Goal: Task Accomplishment & Management: Use online tool/utility

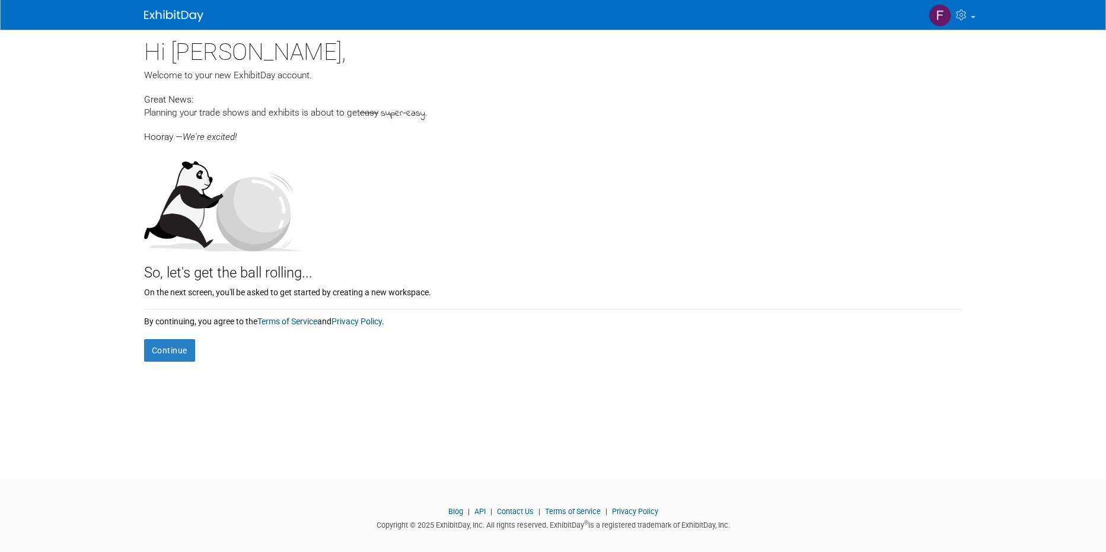
click at [158, 326] on div "By continuing, you agree to the Terms of Service and Privacy Policy ." at bounding box center [553, 319] width 818 height 18
click at [166, 353] on button "Continue" at bounding box center [169, 350] width 51 height 23
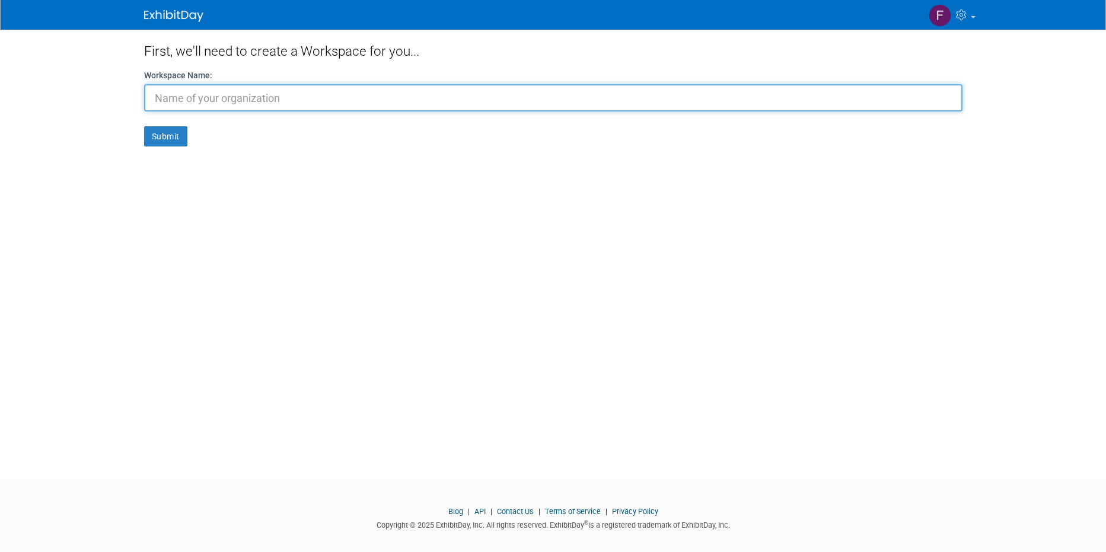
click at [267, 101] on input "text" at bounding box center [553, 97] width 818 height 27
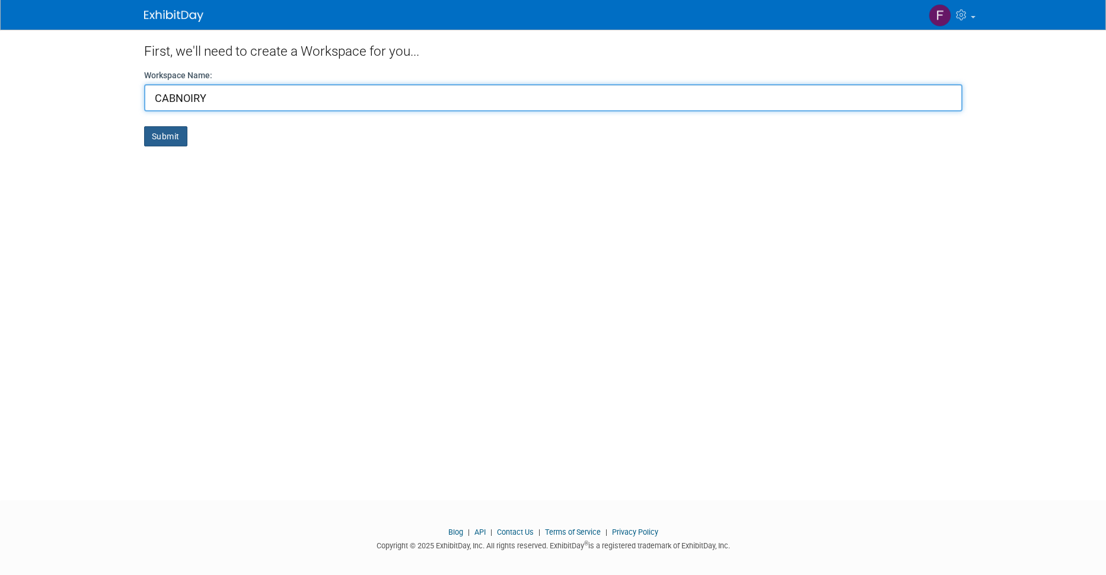
type input "CABNOIRY"
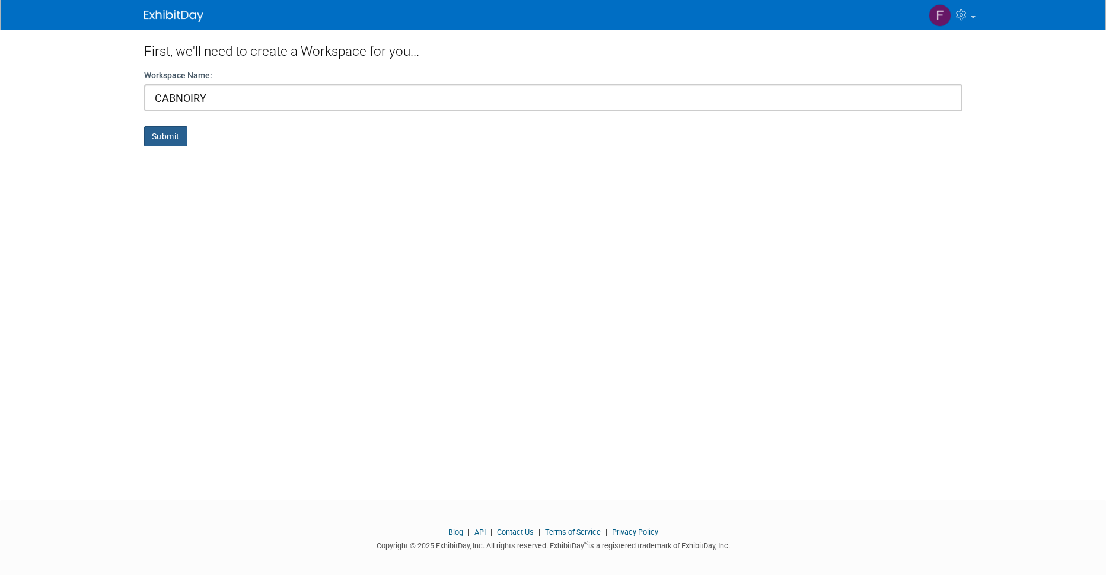
click at [162, 136] on button "Submit" at bounding box center [165, 136] width 43 height 20
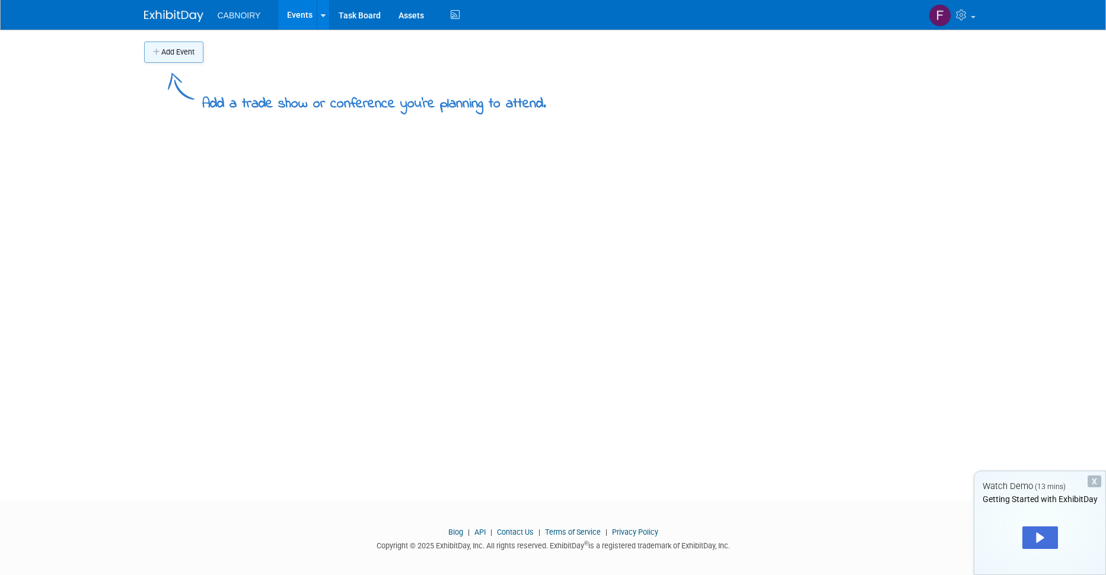
click at [181, 53] on button "Add Event" at bounding box center [173, 52] width 59 height 21
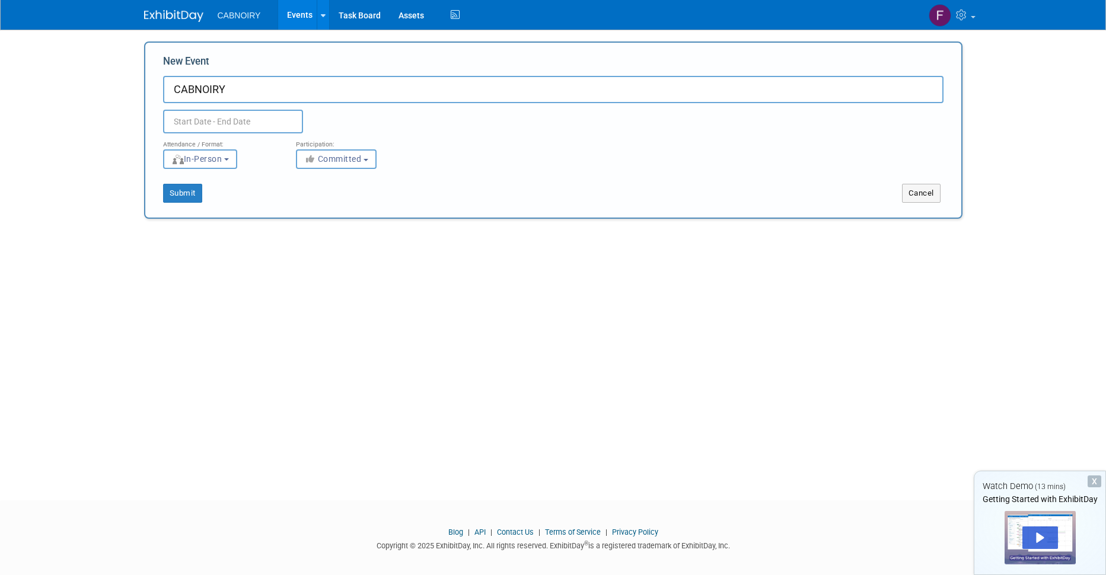
type input "CABNOIRY"
click at [216, 120] on input "text" at bounding box center [233, 122] width 140 height 24
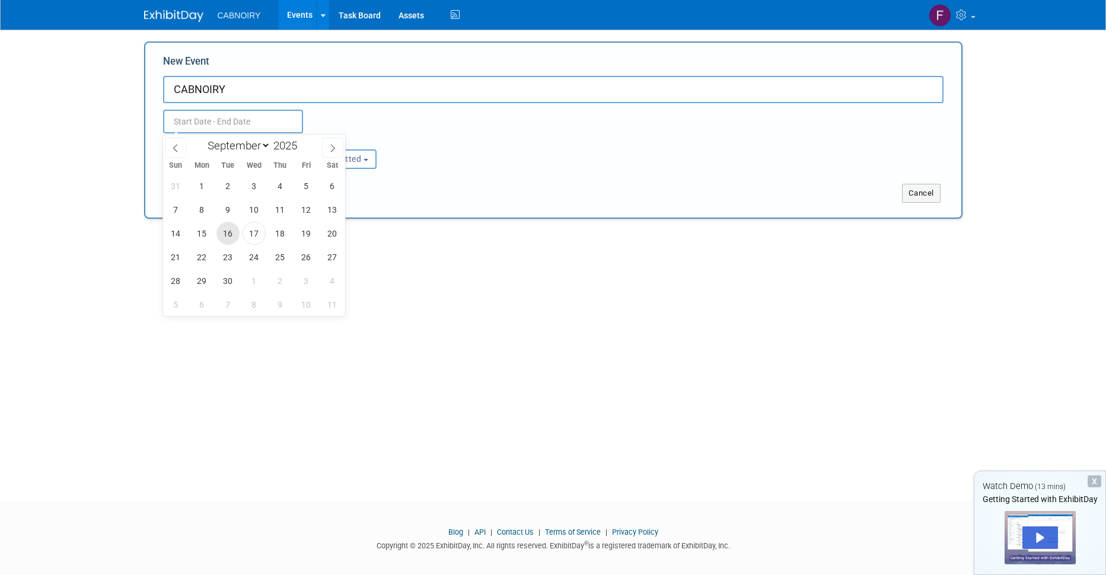
click at [228, 229] on span "16" at bounding box center [227, 233] width 23 height 23
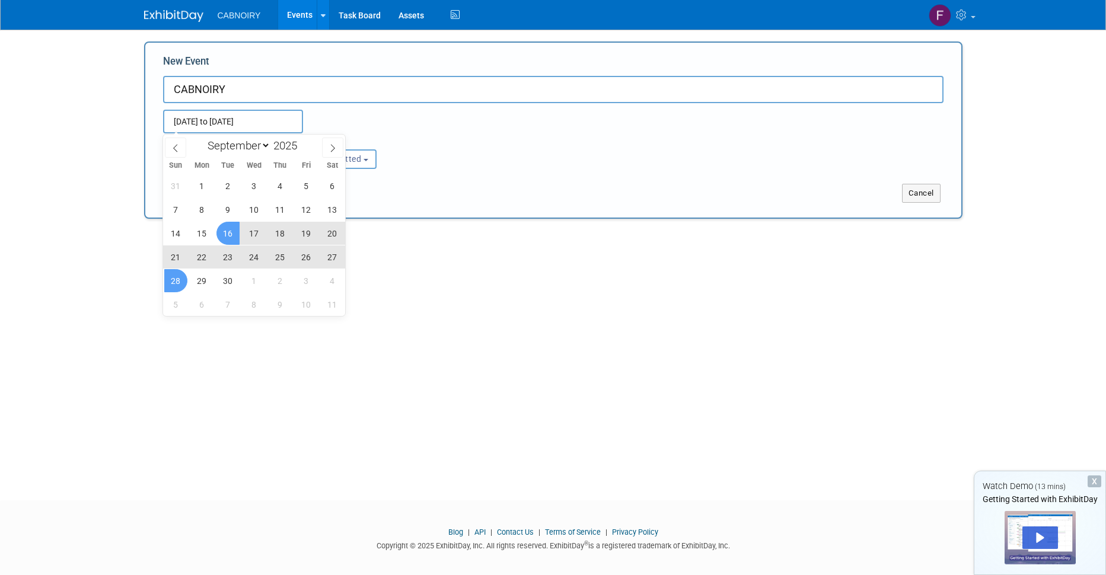
click at [181, 281] on span "28" at bounding box center [175, 280] width 23 height 23
type input "[DATE] to [DATE]"
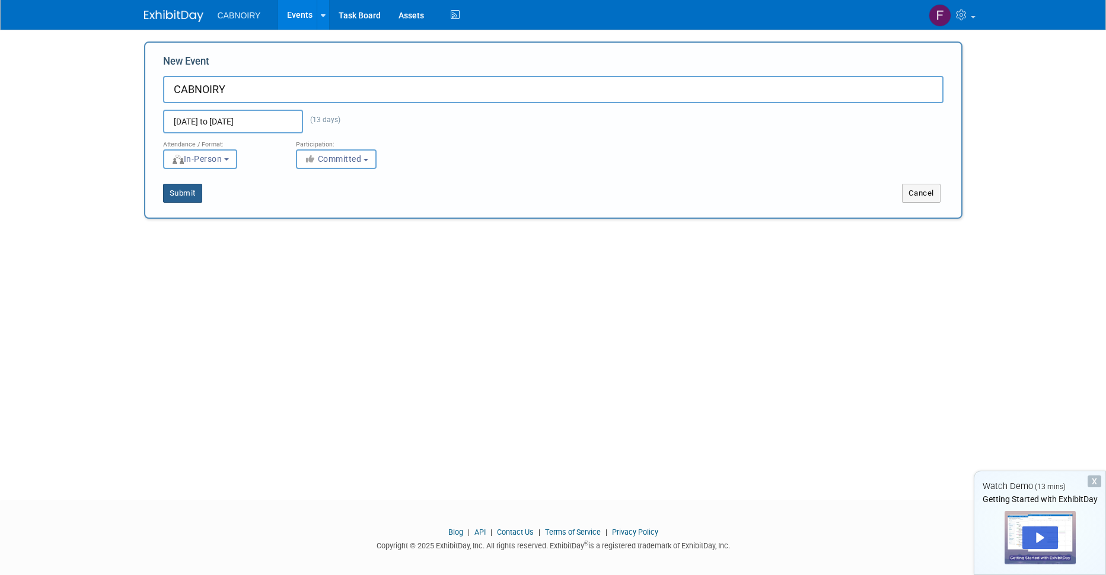
click at [176, 193] on button "Submit" at bounding box center [182, 193] width 39 height 19
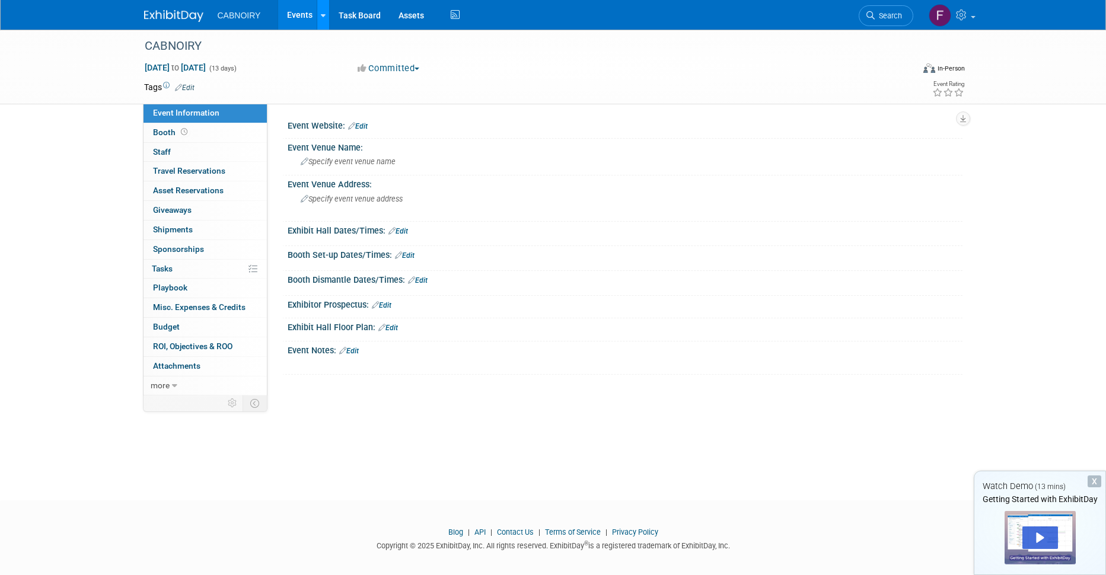
click at [324, 15] on icon at bounding box center [323, 16] width 5 height 8
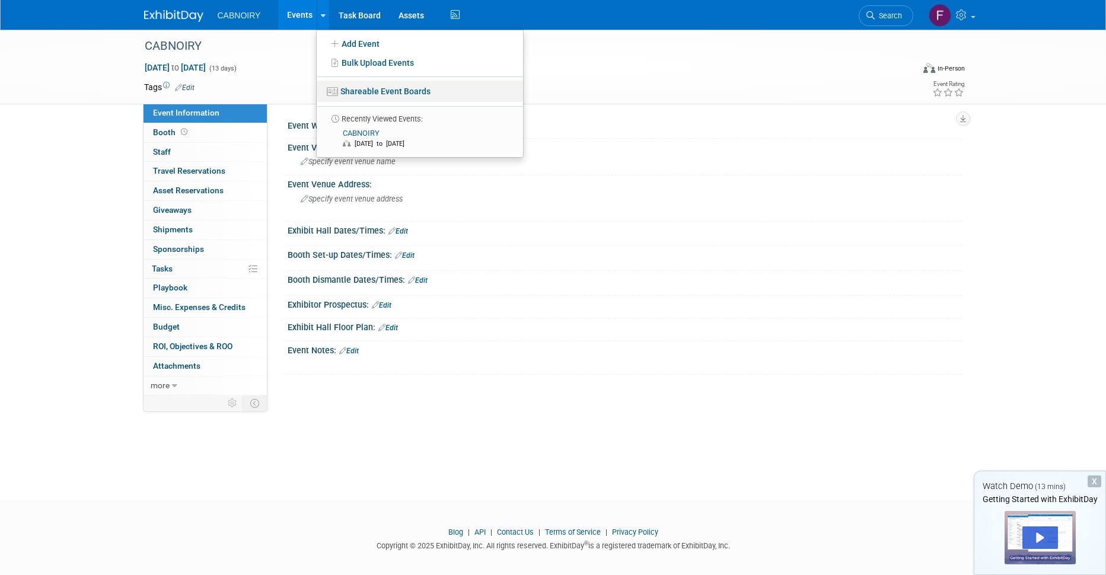
click at [374, 88] on link "Shareable Event Boards" at bounding box center [420, 91] width 206 height 21
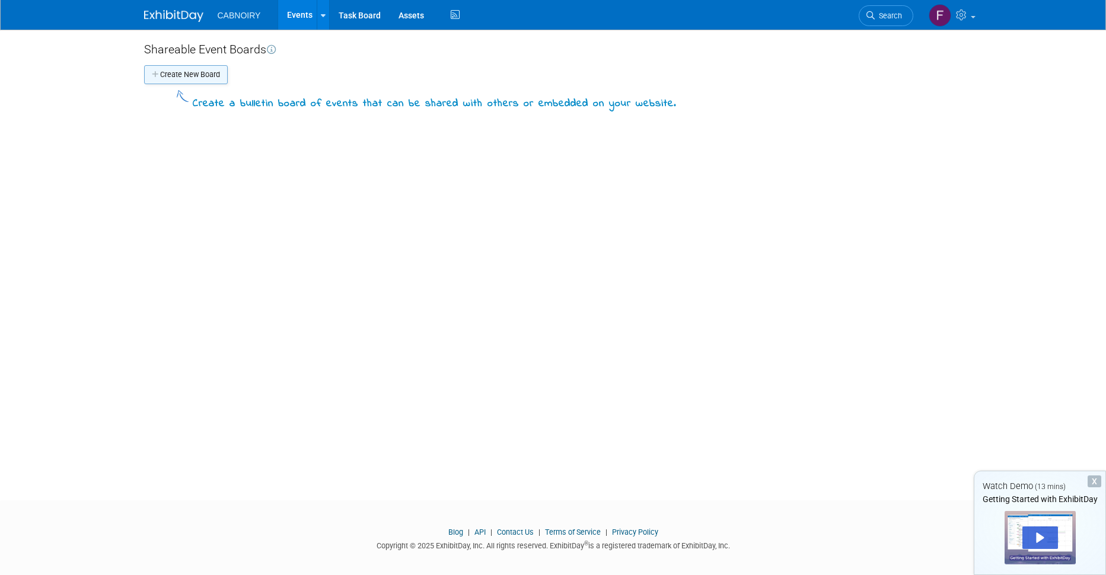
click at [189, 74] on button "Create New Board" at bounding box center [186, 74] width 84 height 19
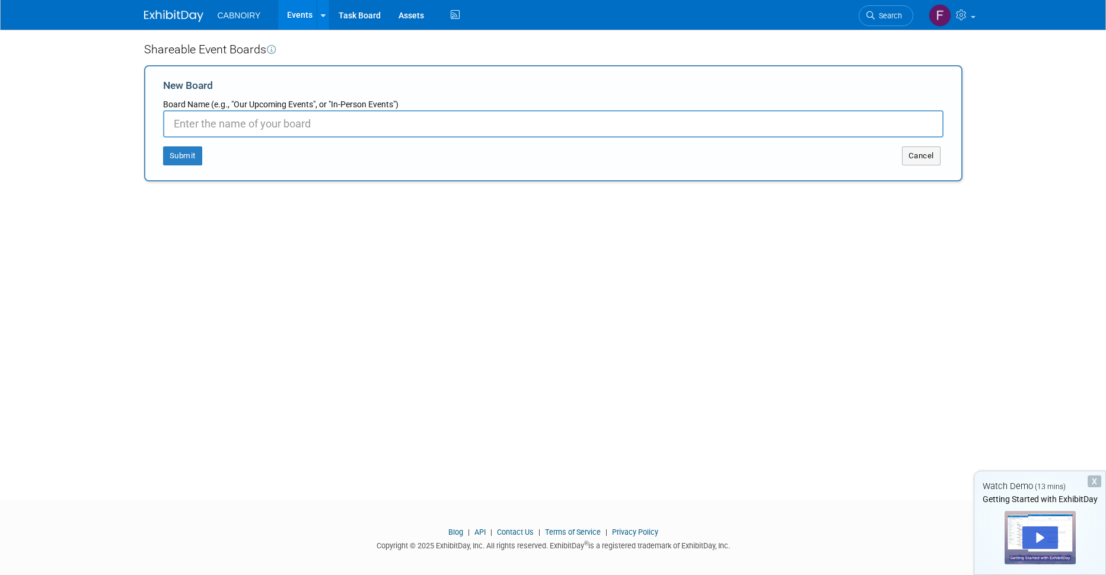
click at [263, 131] on input "New Board" at bounding box center [553, 123] width 780 height 27
paste input "FK@TUmichelon42100."
type input "CABNOIRY"
click at [179, 154] on button "Submit" at bounding box center [182, 155] width 39 height 19
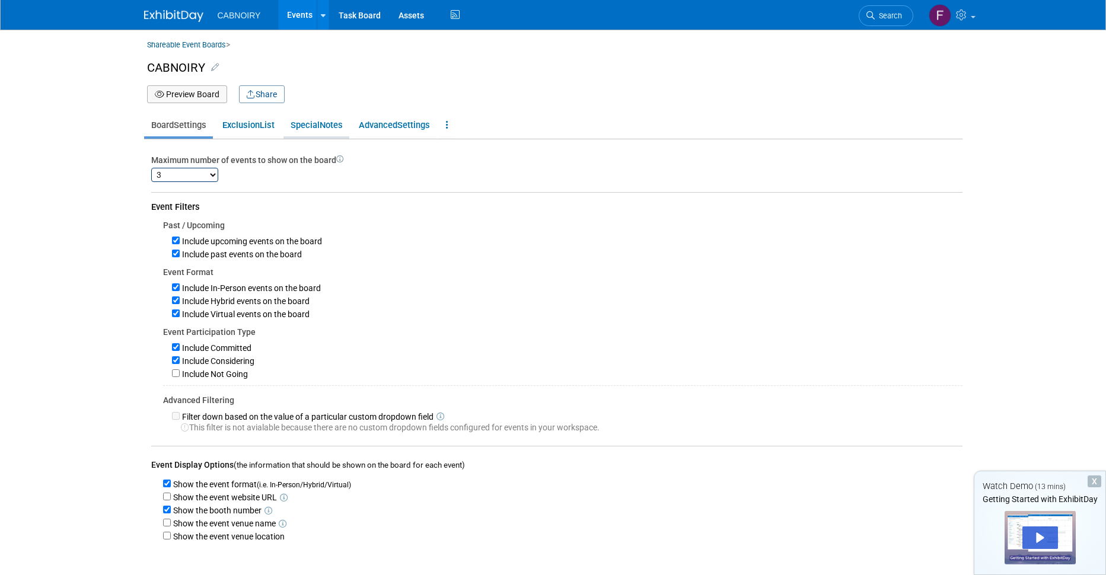
click at [322, 119] on link "Special Notes" at bounding box center [316, 125] width 66 height 23
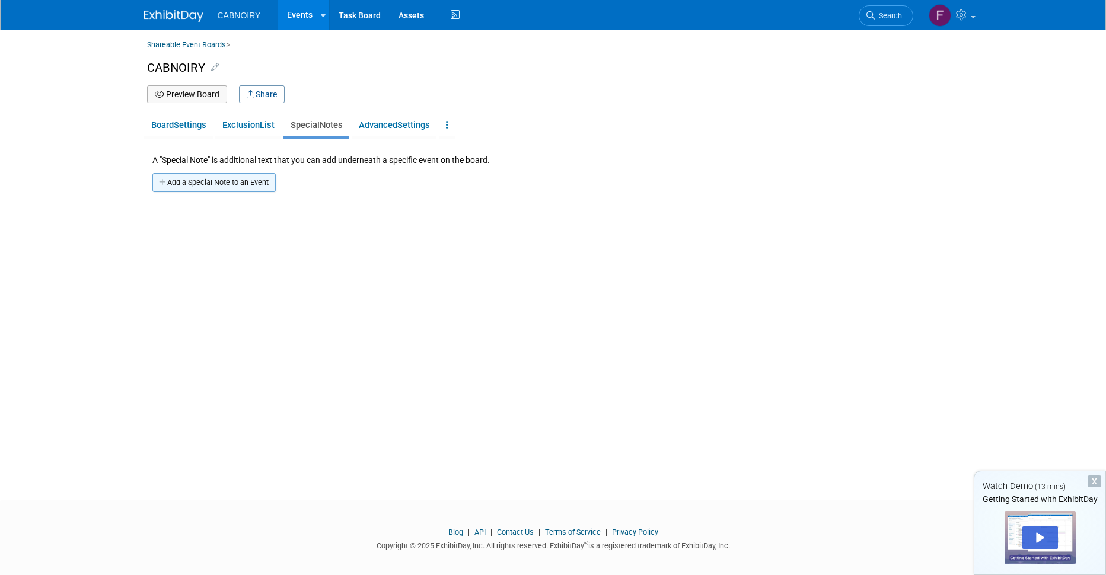
click at [197, 183] on button "Add a Special Note to an Event" at bounding box center [213, 182] width 123 height 19
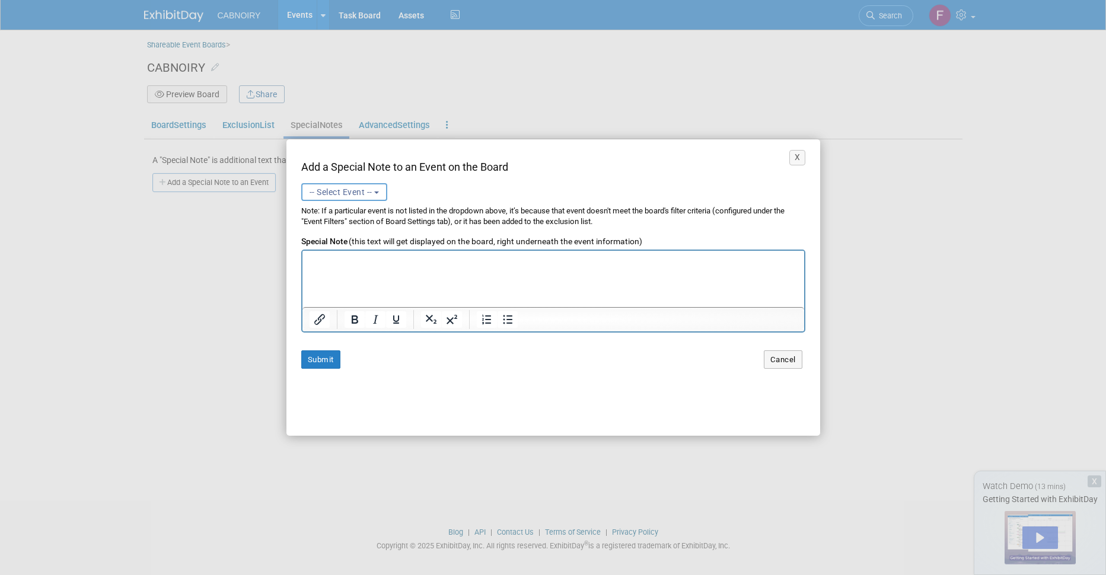
click at [368, 190] on span "-- Select Event --" at bounding box center [341, 191] width 63 height 9
click at [336, 235] on label "CABNOIRY (Upcoming) [DATE] to [DATE] Committed" at bounding box center [358, 241] width 101 height 27
click at [304, 235] on input "CABNOIRY (Upcoming) [DATE] to [DATE] Committed" at bounding box center [300, 236] width 8 height 8
select select "11151933"
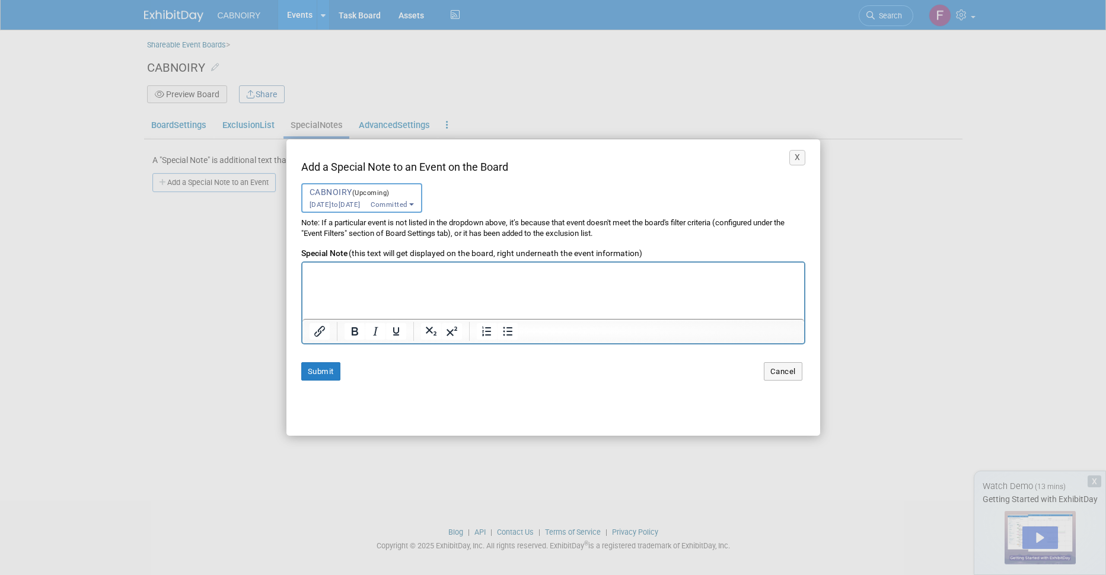
click at [385, 271] on p "Rich Text Area. Press ALT-0 for help." at bounding box center [552, 272] width 489 height 11
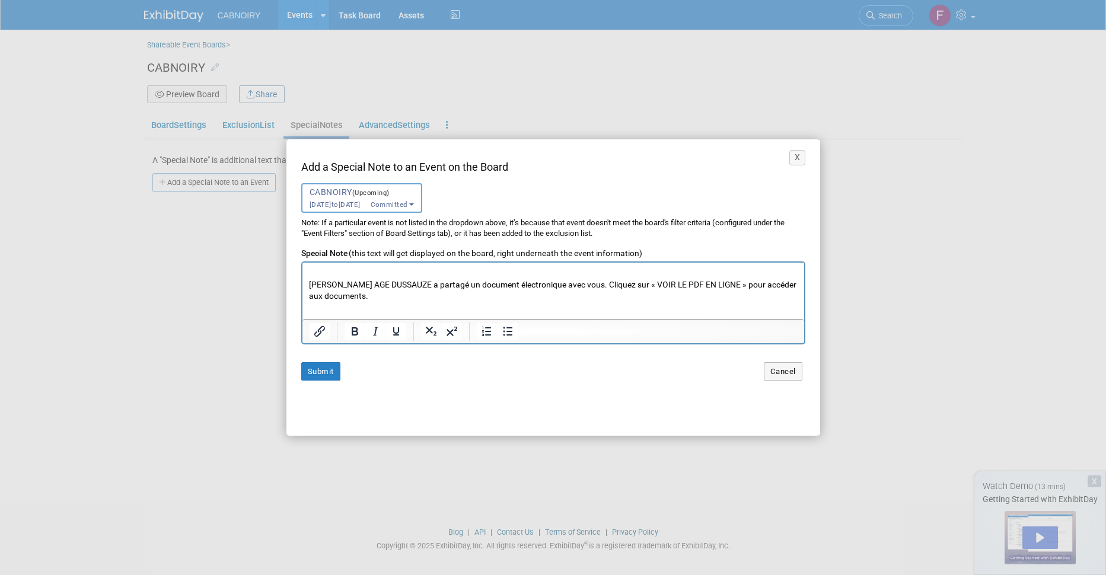
scroll to position [43, 0]
drag, startPoint x: 445, startPoint y: 285, endPoint x: 307, endPoint y: 289, distance: 138.2
click at [307, 289] on html ". . DOCUMENTS COMMERCIAUX SÉCURISÉS [PERSON_NAME] AGE DUSSAUZE a partagé un doc…" at bounding box center [553, 319] width 502 height 200
drag, startPoint x: 375, startPoint y: 285, endPoint x: 309, endPoint y: 285, distance: 66.4
click at [309, 285] on p ". . DOCUMENTS COMMERCIAUX SÉCURISÉS [PERSON_NAME] a partagé un document électro…" at bounding box center [552, 316] width 489 height 184
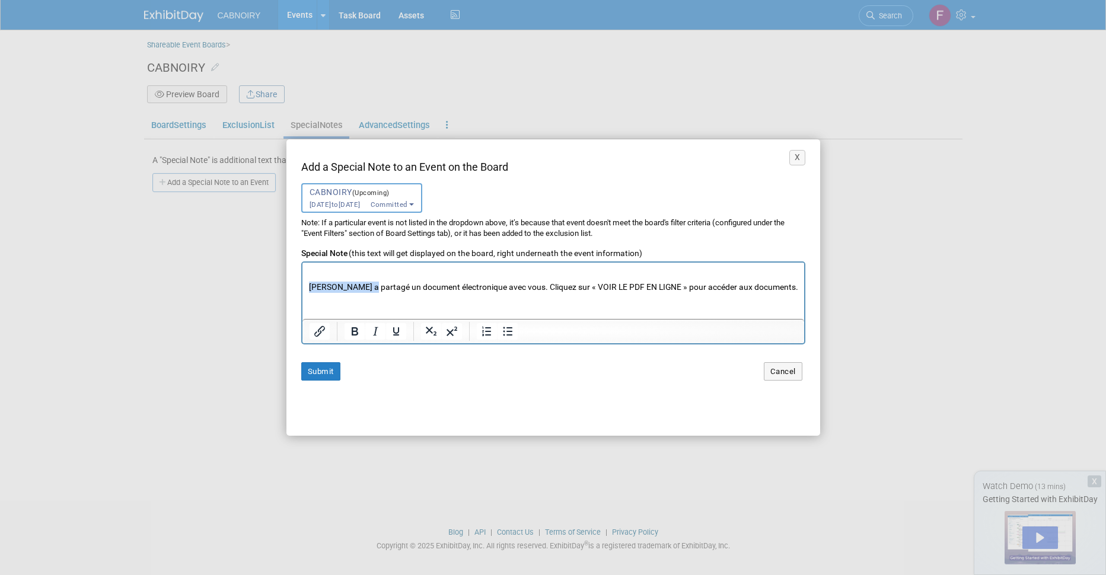
copy p "[PERSON_NAME]"
click at [362, 286] on p ". . DOCUMENTS COMMERCIAUX SÉCURISÉS [PERSON_NAME] a partagé un document électro…" at bounding box center [552, 316] width 489 height 184
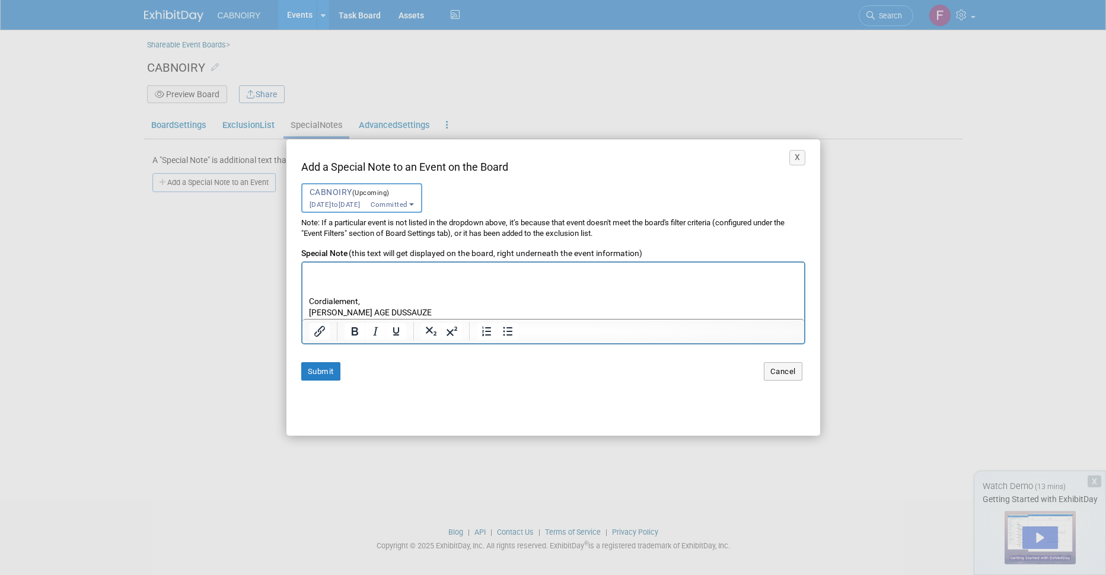
click at [450, 311] on p ". . DOCUMENTS COMMERCIAUX SÉCURISÉS [PERSON_NAME] a partagé un document électro…" at bounding box center [552, 227] width 489 height 184
click at [431, 311] on p ". . DOCUMENTS COMMERCIAUX SÉCURISÉS [PERSON_NAME] a partagé un document électro…" at bounding box center [552, 227] width 489 height 184
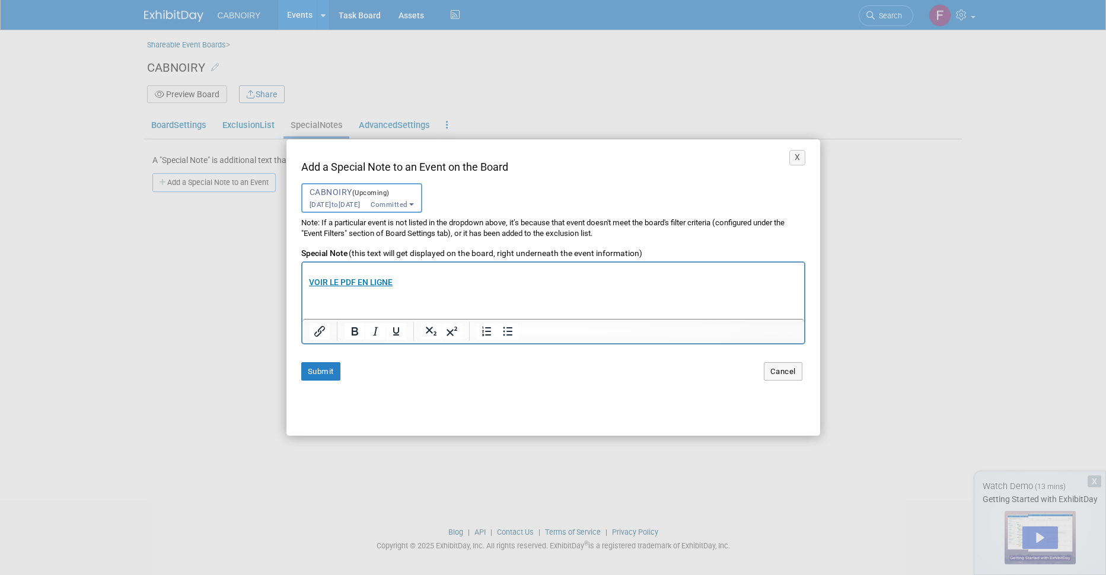
click at [350, 287] on b "VOIR LE PDF EN LIGNE" at bounding box center [350, 282] width 84 height 9
click at [457, 280] on input "[URL][DOMAIN_NAME]" at bounding box center [423, 278] width 129 height 23
type input "[URL][DOMAIN_NAME]"
click at [356, 287] on b "VOIR LE PDF EN LIGNE" at bounding box center [350, 282] width 84 height 9
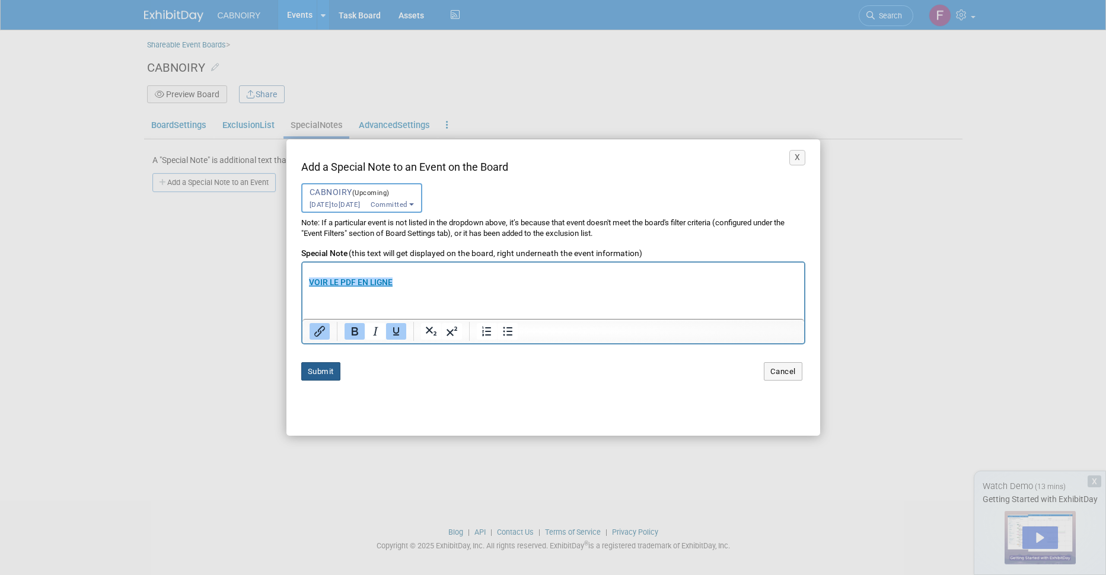
click at [318, 371] on button "Submit" at bounding box center [320, 371] width 39 height 18
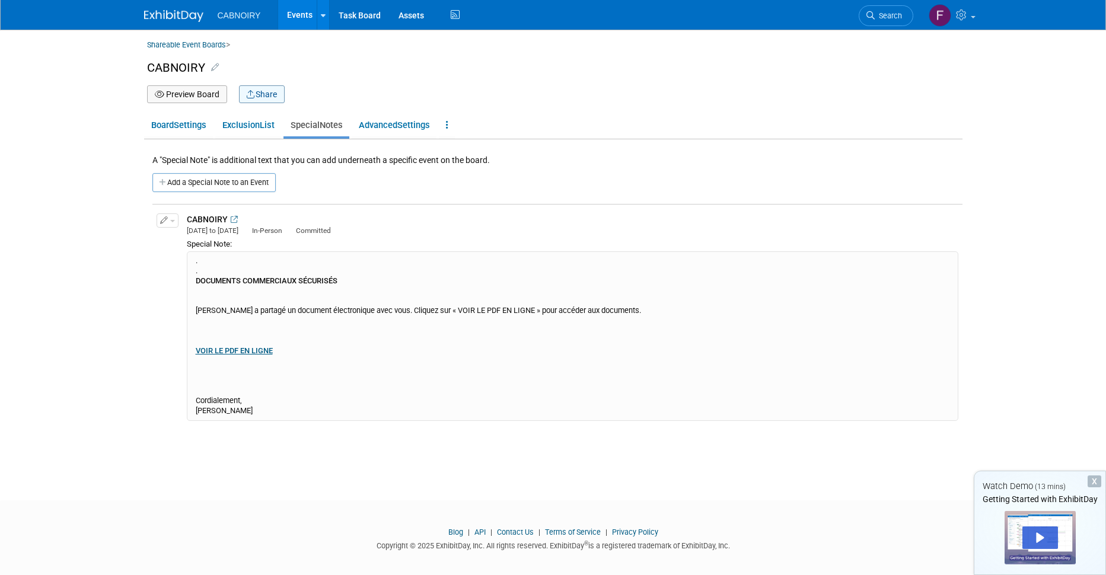
click at [260, 91] on button "Share" at bounding box center [262, 94] width 46 height 18
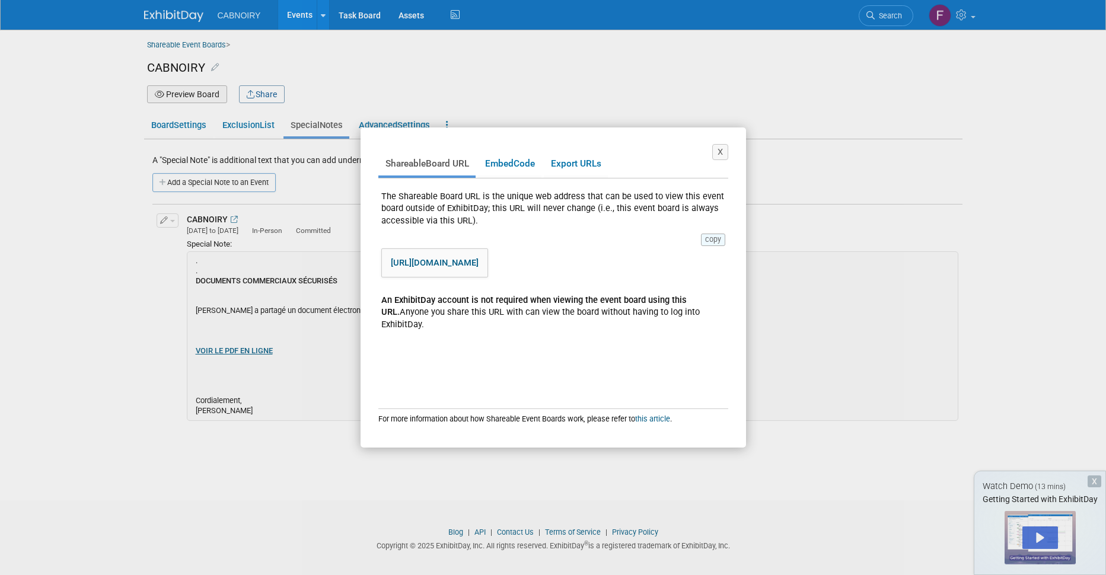
click at [722, 241] on button "copy" at bounding box center [713, 240] width 24 height 12
